Goal: Task Accomplishment & Management: Manage account settings

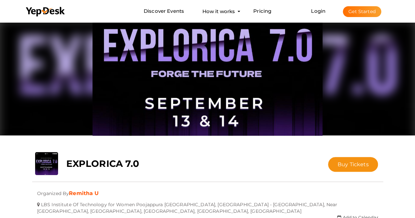
click at [315, 14] on li "Login Get Started Branded mobile event apps YepDesk Meet Powerful Registration …" at bounding box center [346, 11] width 96 height 22
click at [318, 12] on link "Login" at bounding box center [318, 11] width 14 height 6
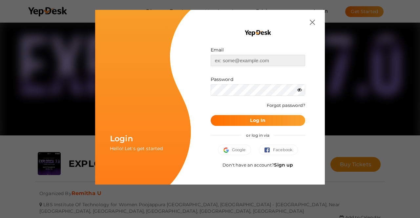
type input "[PERSON_NAME][EMAIL_ADDRESS][DOMAIN_NAME]"
click at [262, 120] on b "Log In" at bounding box center [257, 120] width 15 height 6
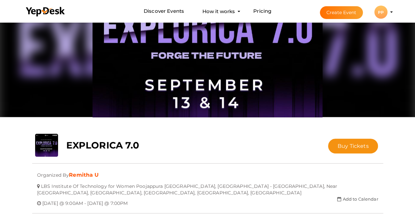
scroll to position [66, 0]
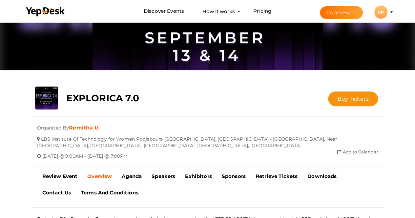
click at [391, 10] on li "Create Event PP PP [PERSON_NAME] Prakash [EMAIL_ADDRESS][DOMAIN_NAME] Personal …" at bounding box center [351, 12] width 88 height 24
click at [389, 12] on button "PP PP [PERSON_NAME] Prakash [EMAIL_ADDRESS][DOMAIN_NAME] Personal Profile My Ev…" at bounding box center [380, 12] width 17 height 14
click at [387, 11] on profile-pic "PP" at bounding box center [380, 12] width 13 height 5
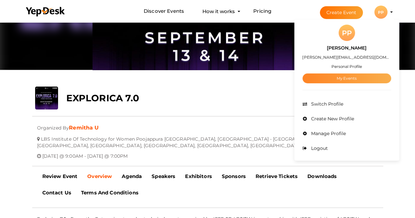
click at [353, 76] on link "My Events" at bounding box center [346, 78] width 89 height 10
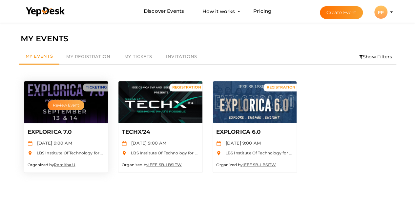
click at [70, 103] on button "Review Event" at bounding box center [66, 105] width 37 height 10
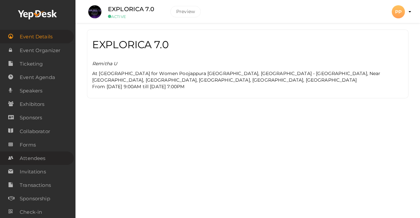
click at [32, 156] on span "Attendees" at bounding box center [33, 158] width 26 height 13
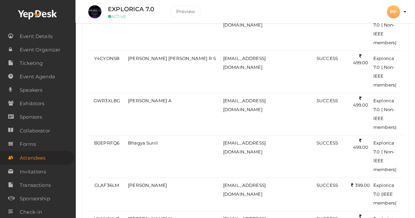
scroll to position [1634, 0]
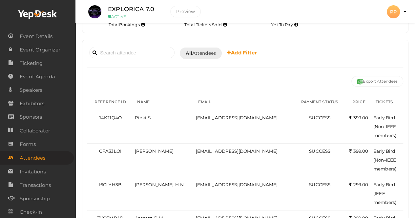
scroll to position [100, 0]
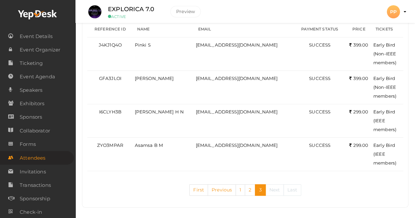
click at [272, 189] on link "Next" at bounding box center [274, 189] width 19 height 11
click at [252, 191] on link "2" at bounding box center [250, 189] width 10 height 11
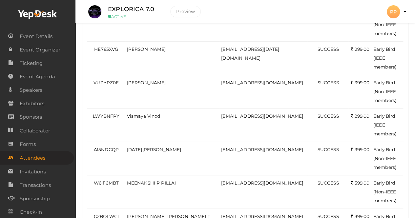
scroll to position [1423, 0]
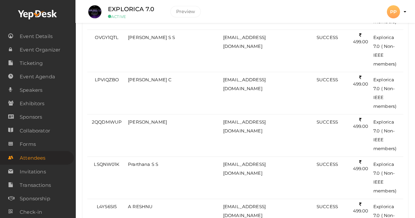
scroll to position [0, 0]
